Goal: Task Accomplishment & Management: Complete application form

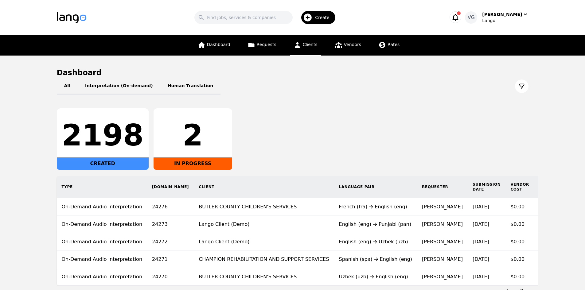
click at [311, 46] on span "Clients" at bounding box center [310, 44] width 15 height 5
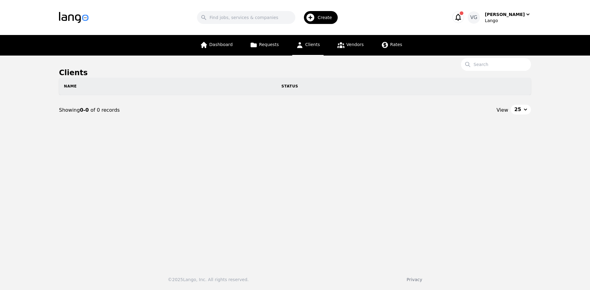
click at [329, 13] on div "Create" at bounding box center [321, 17] width 34 height 13
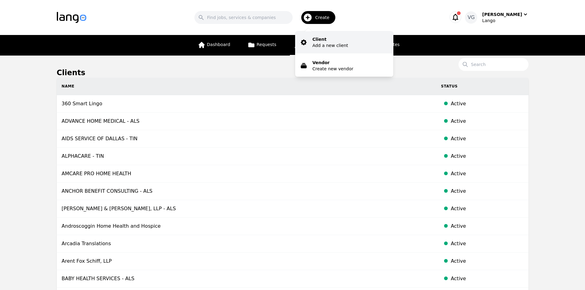
click at [327, 41] on p "Client" at bounding box center [330, 39] width 36 height 6
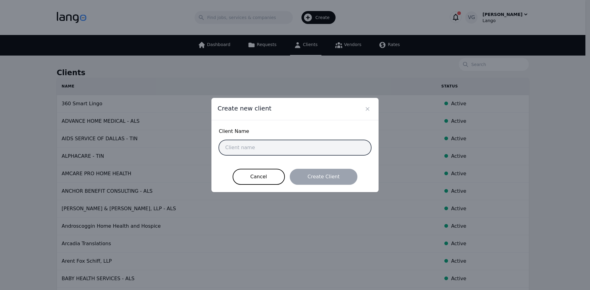
click at [247, 154] on input "text" at bounding box center [295, 147] width 152 height 15
paste input "KCTCS – Bluegrass"
type input "KCTCS – Bluegrass"
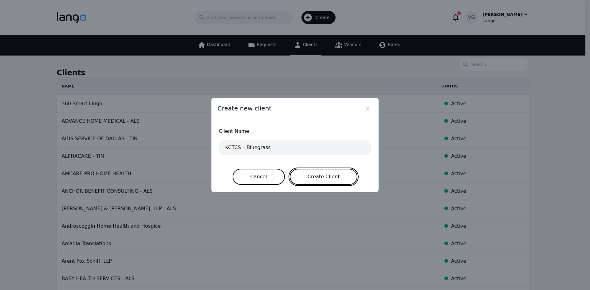
click at [308, 173] on button "Create Client" at bounding box center [324, 177] width 68 height 16
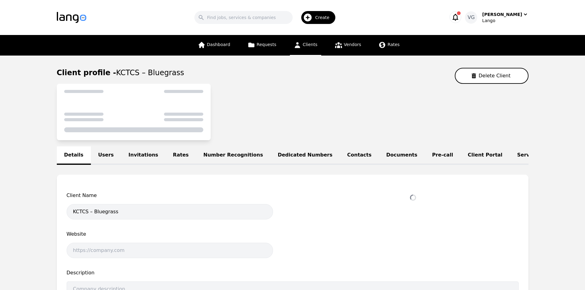
select select "active"
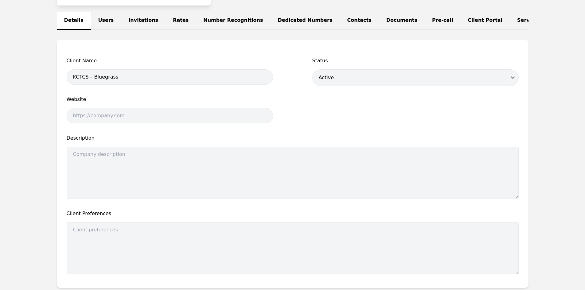
scroll to position [154, 0]
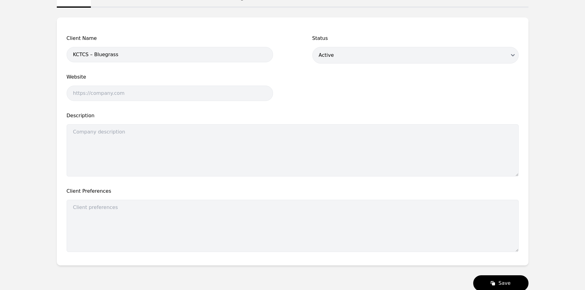
drag, startPoint x: 57, startPoint y: 163, endPoint x: 62, endPoint y: 162, distance: 5.6
click at [56, 163] on main "Client profile - KCTCS – Bluegrass Delete Client 0 MT Word Limit Last 7 Days 0 …" at bounding box center [292, 103] width 585 height 402
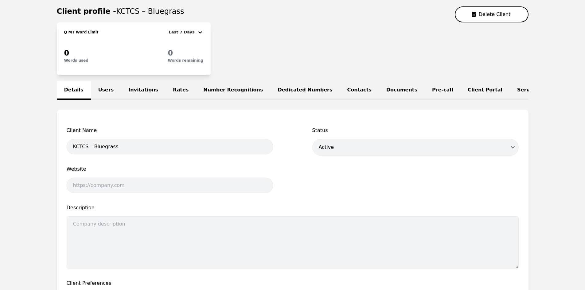
click at [102, 90] on link "Users" at bounding box center [106, 90] width 30 height 18
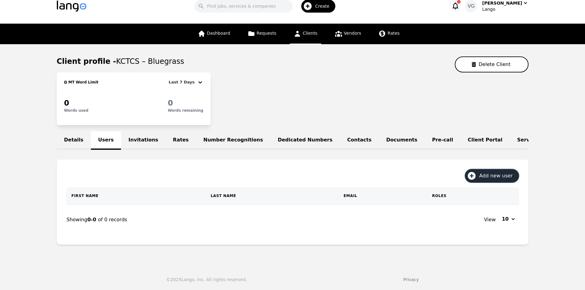
click at [492, 182] on button "Add new user" at bounding box center [491, 176] width 53 height 13
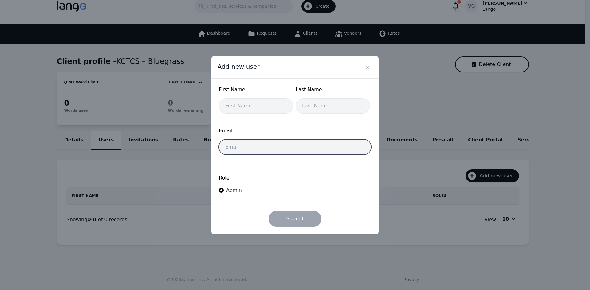
click at [240, 142] on input "email" at bounding box center [295, 146] width 152 height 15
paste input "[PERSON_NAME][EMAIL_ADDRESS][PERSON_NAME][DOMAIN_NAME]"
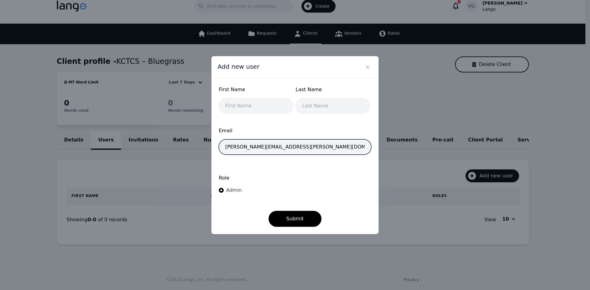
type input "[PERSON_NAME][EMAIL_ADDRESS][PERSON_NAME][DOMAIN_NAME]"
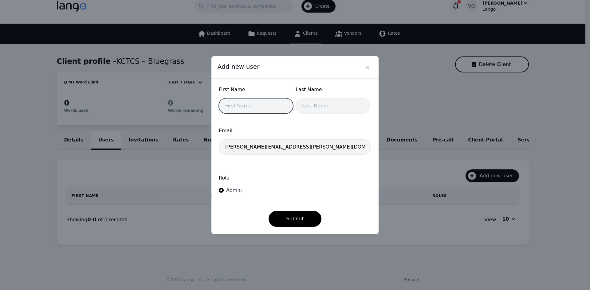
click at [251, 101] on input "text" at bounding box center [256, 105] width 74 height 15
type input "[PERSON_NAME]"
click at [313, 102] on input "text" at bounding box center [332, 105] width 74 height 15
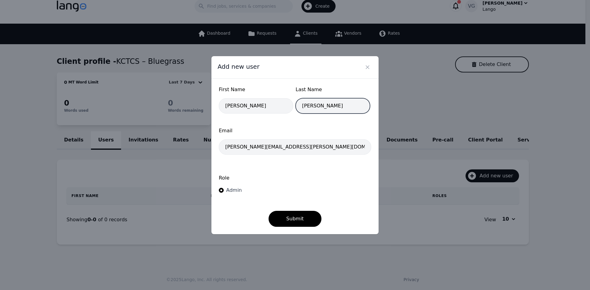
type input "[PERSON_NAME]"
click at [268, 211] on button "Submit" at bounding box center [294, 219] width 53 height 16
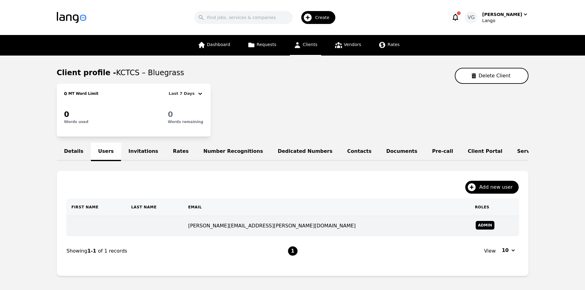
click at [183, 234] on td at bounding box center [154, 226] width 57 height 20
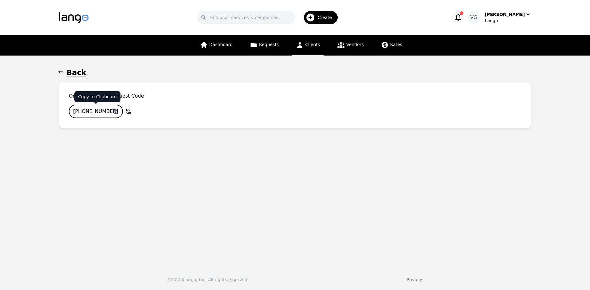
click at [115, 110] on icon "button" at bounding box center [116, 111] width 4 height 5
